Goal: Learn about a topic: Learn about a topic

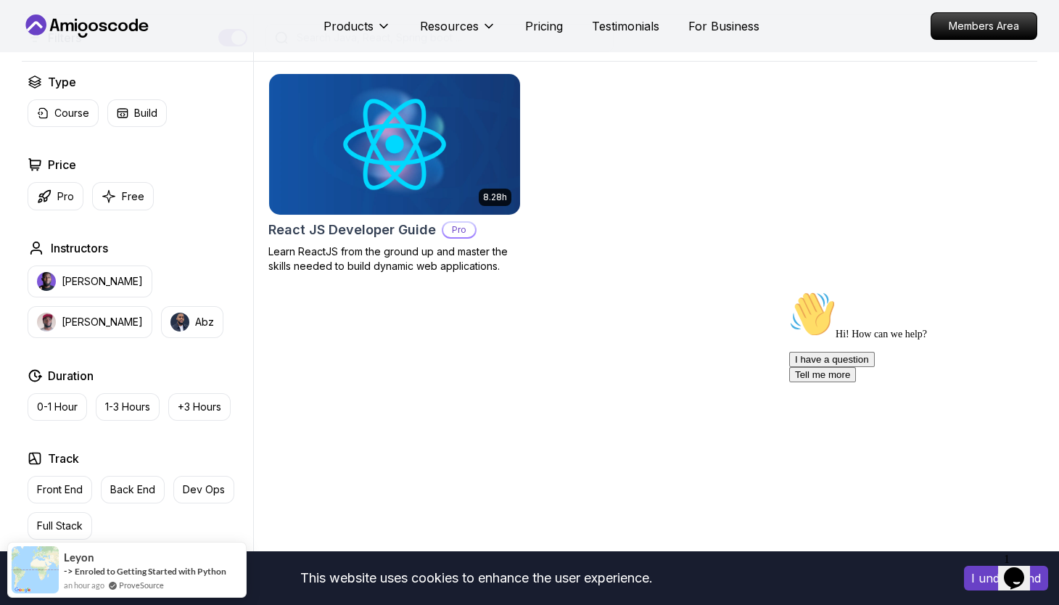
scroll to position [362, 0]
click at [95, 275] on p "[PERSON_NAME]" at bounding box center [102, 281] width 81 height 15
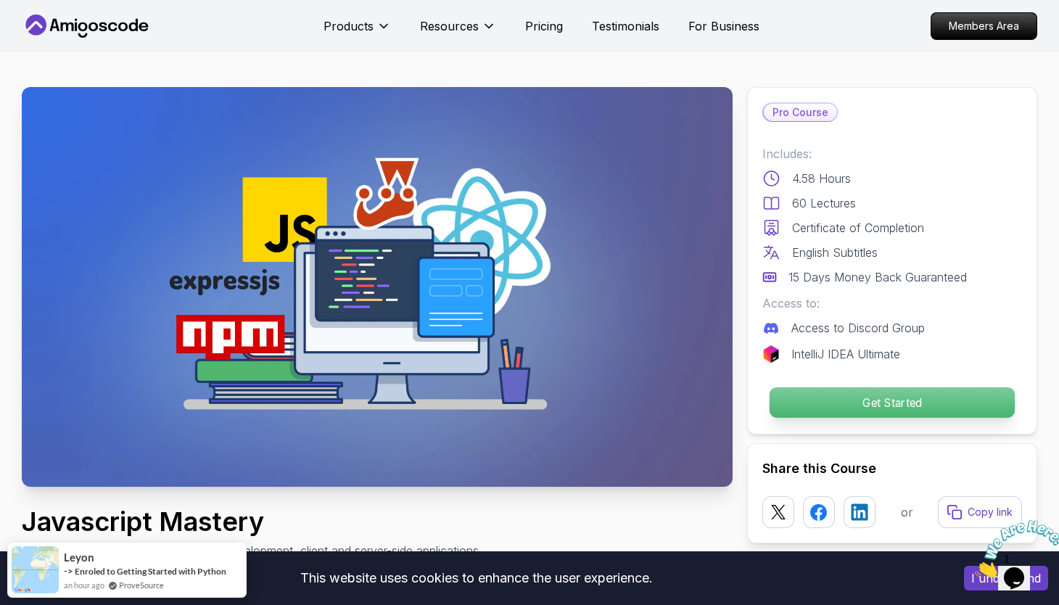
click at [910, 397] on p "Get Started" at bounding box center [891, 402] width 245 height 30
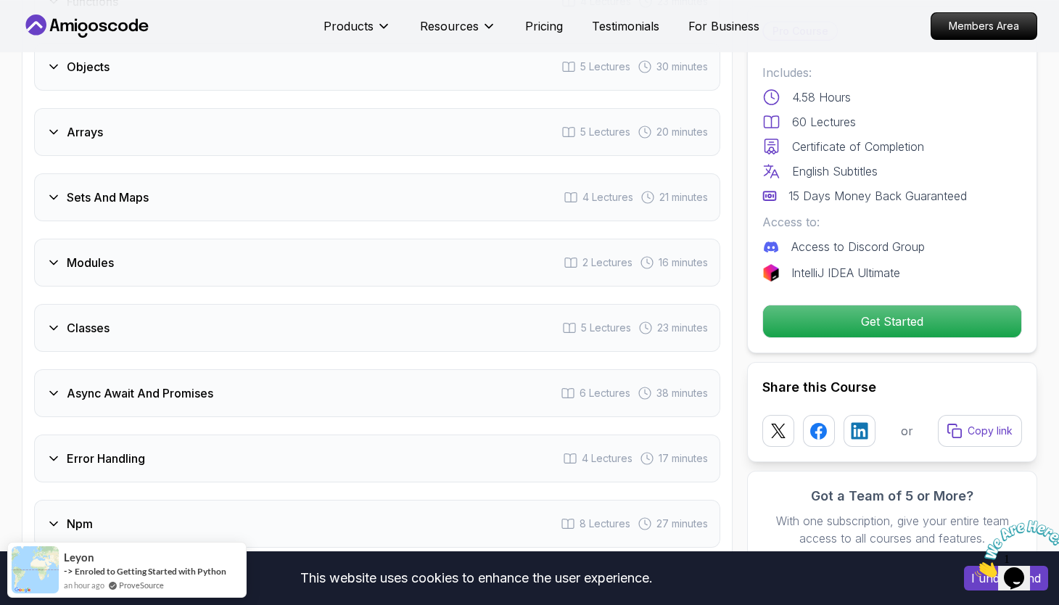
scroll to position [1543, 0]
